Goal: Navigation & Orientation: Find specific page/section

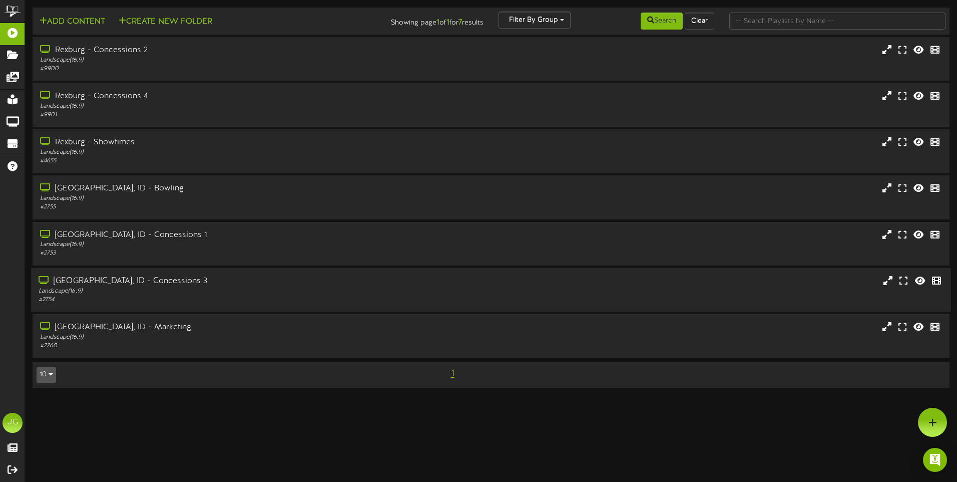
click at [211, 281] on div "[GEOGRAPHIC_DATA], ID - Concessions 3" at bounding box center [223, 281] width 369 height 12
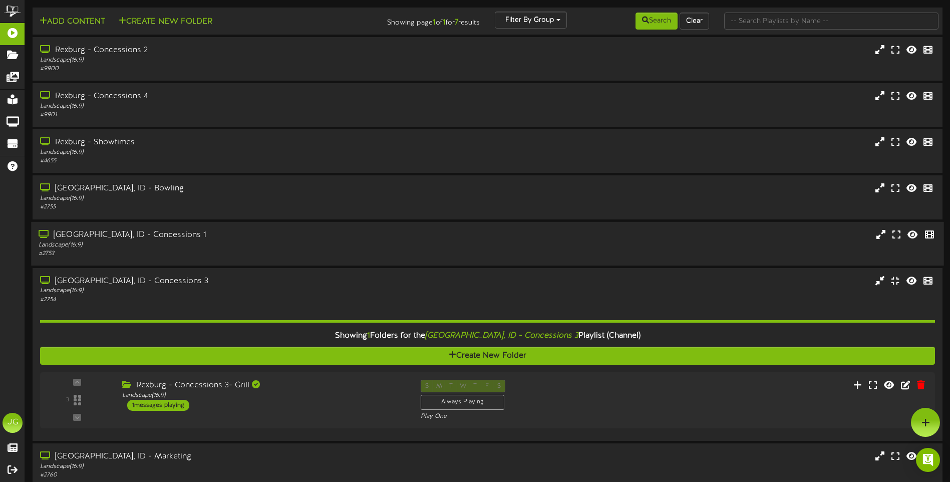
click at [272, 245] on div "Landscape ( 16:9 )" at bounding box center [221, 244] width 365 height 9
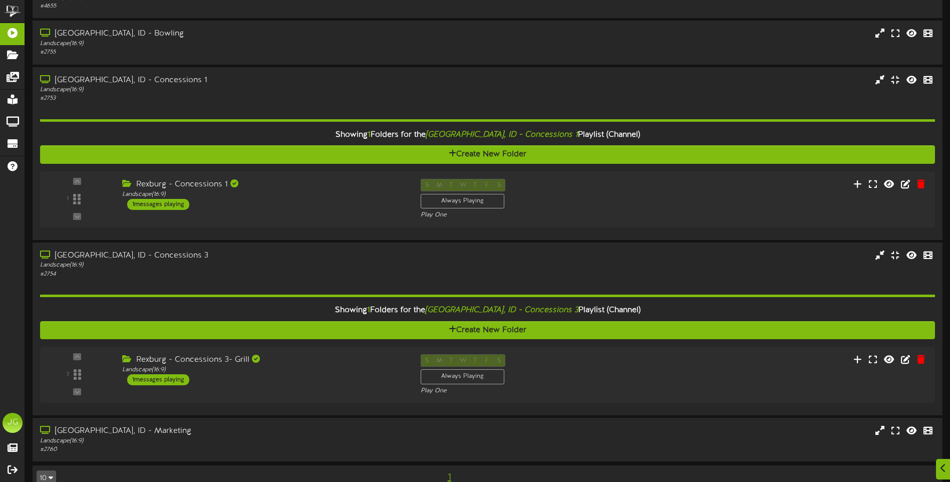
scroll to position [174, 0]
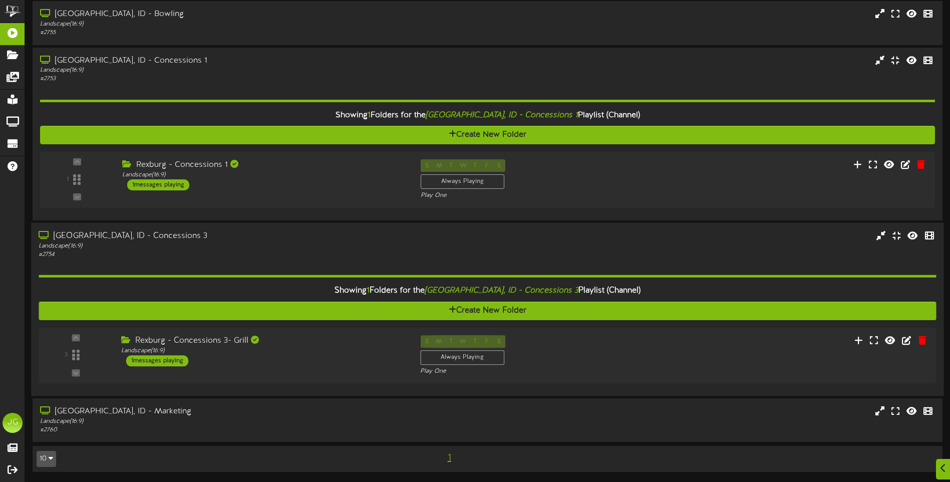
click at [225, 244] on div "Landscape ( 16:9 )" at bounding box center [221, 245] width 365 height 9
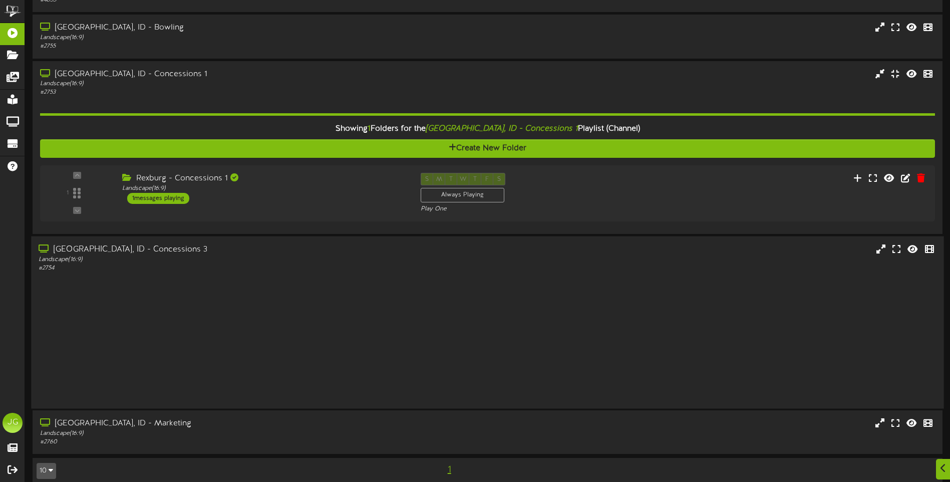
scroll to position [45, 0]
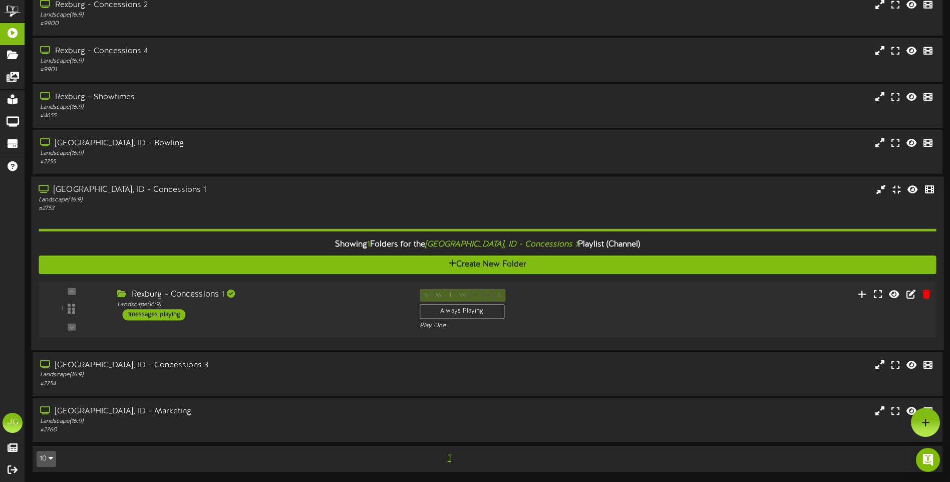
click at [238, 316] on div "Rexburg - Concessions 1 Landscape ( 16:9 ) 1 messages playing" at bounding box center [261, 304] width 302 height 32
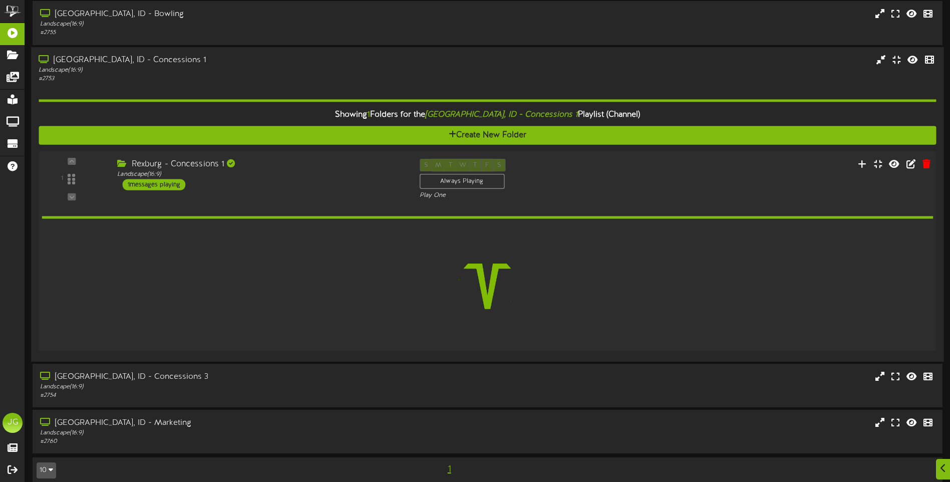
scroll to position [168, 0]
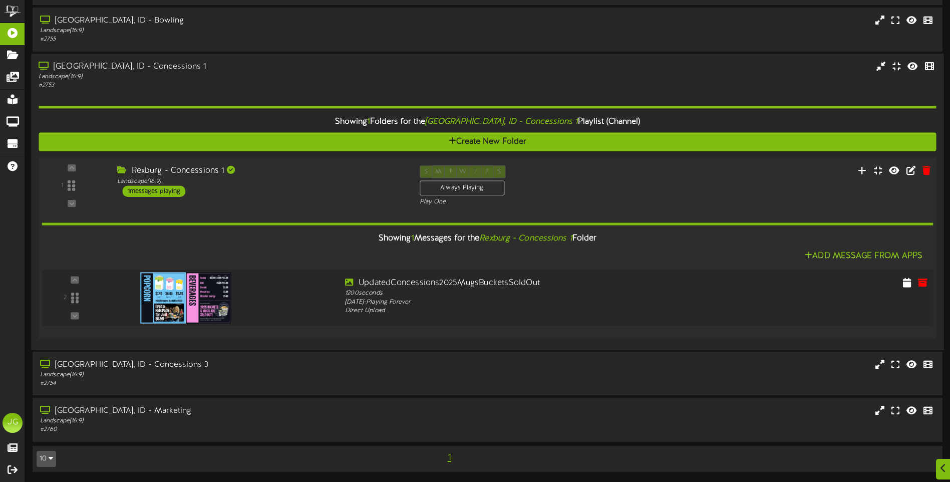
click at [207, 298] on img at bounding box center [185, 297] width 91 height 51
